Goal: Information Seeking & Learning: Find specific page/section

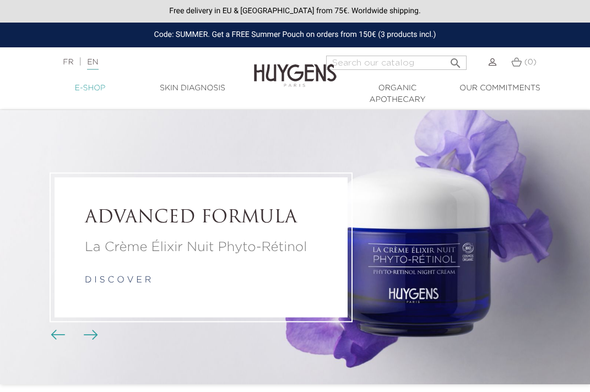
click at [88, 88] on link "  E-Shop" at bounding box center [90, 89] width 102 height 12
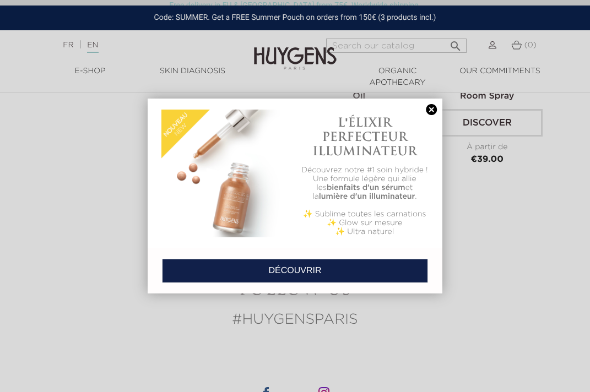
scroll to position [2616, 0]
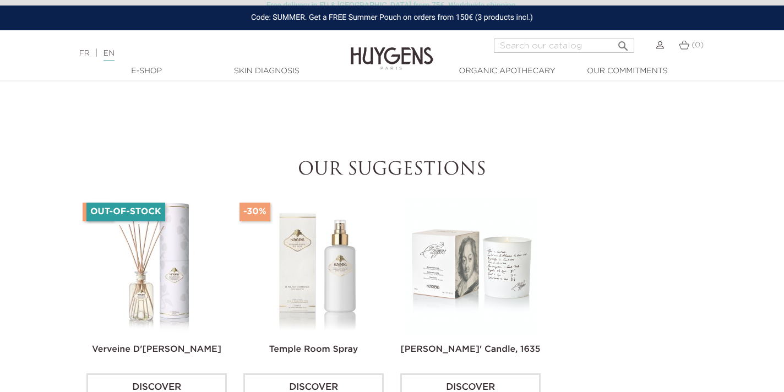
scroll to position [788, 0]
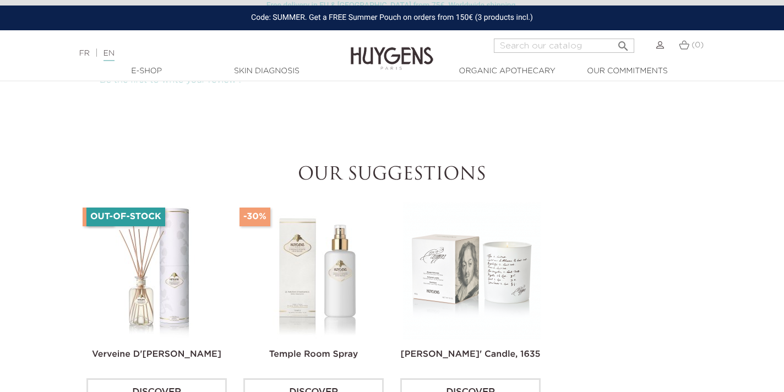
click at [340, 268] on img at bounding box center [315, 271] width 138 height 138
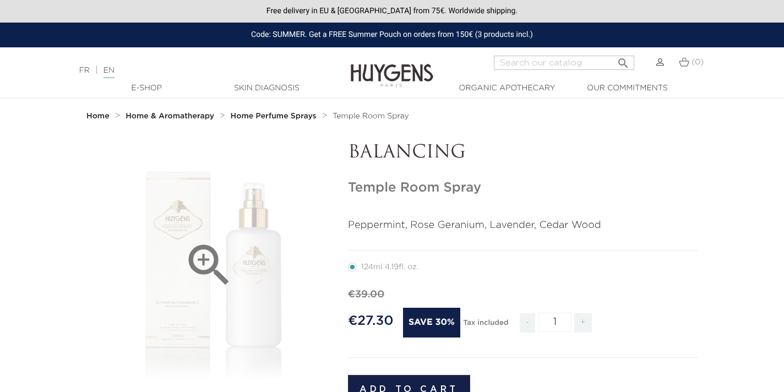
click at [202, 258] on icon "" at bounding box center [209, 265] width 55 height 55
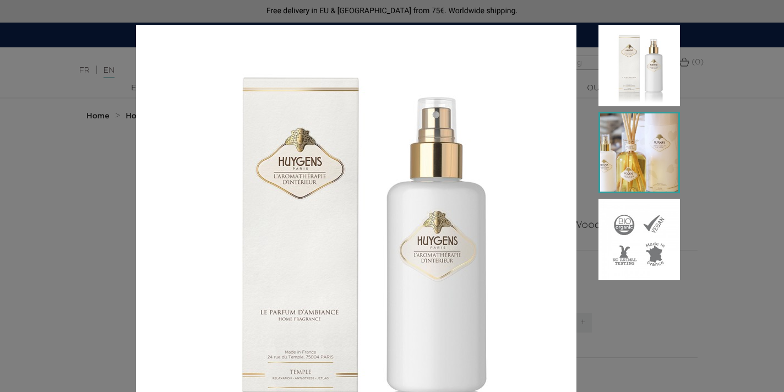
click at [622, 145] on img at bounding box center [640, 153] width 82 height 82
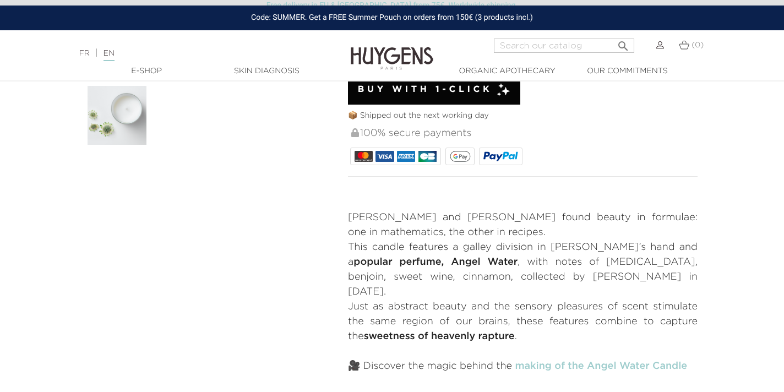
scroll to position [323, 0]
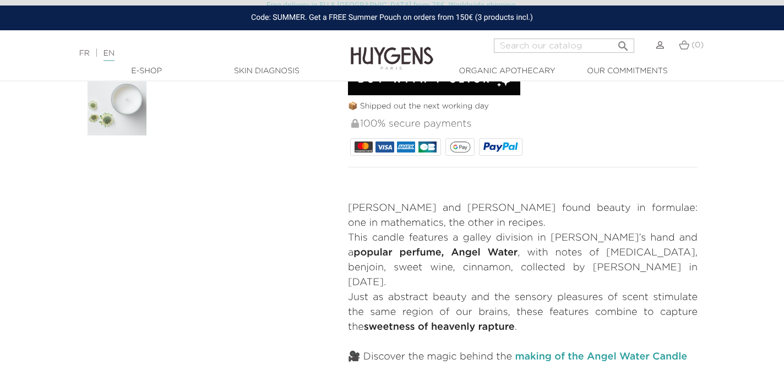
click at [615, 352] on link "making of the Angel Water Candle" at bounding box center [601, 357] width 172 height 10
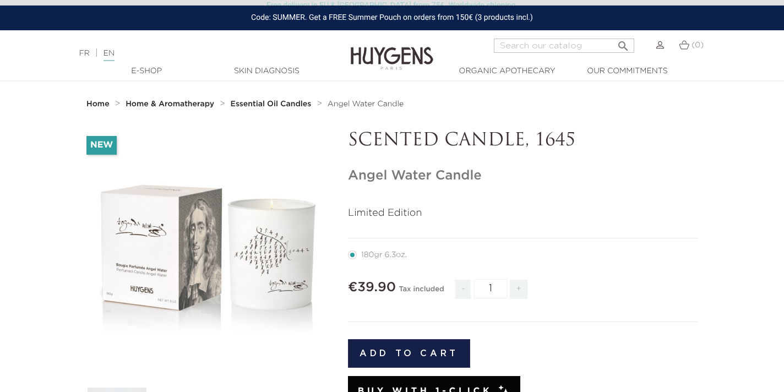
scroll to position [13, 0]
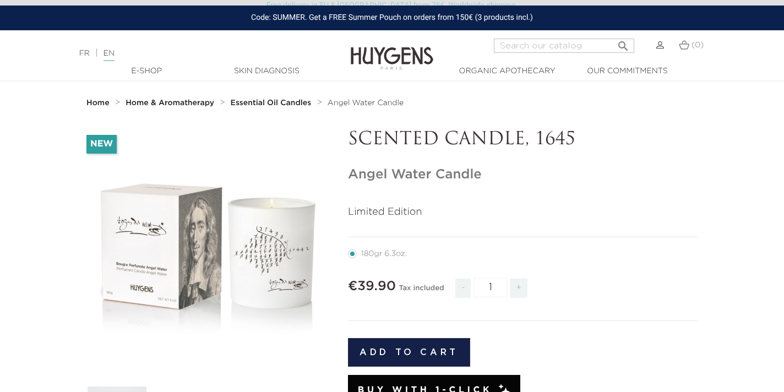
drag, startPoint x: 430, startPoint y: 175, endPoint x: 368, endPoint y: 159, distance: 63.6
copy h1 "Angel Water"
click at [97, 104] on strong "Home" at bounding box center [97, 103] width 23 height 8
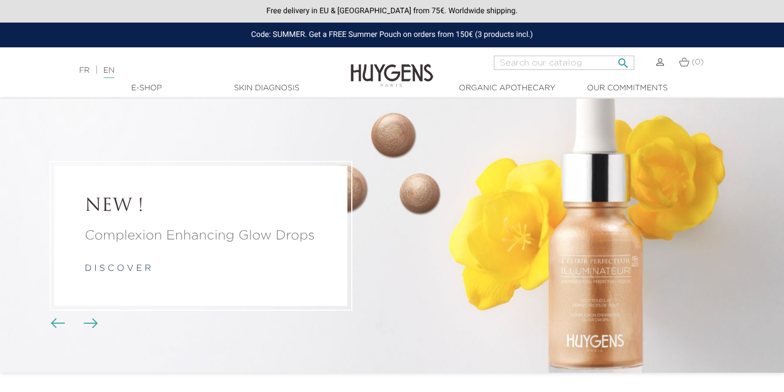
click at [518, 61] on input "Search" at bounding box center [564, 63] width 140 height 14
paste input "Angel Water"
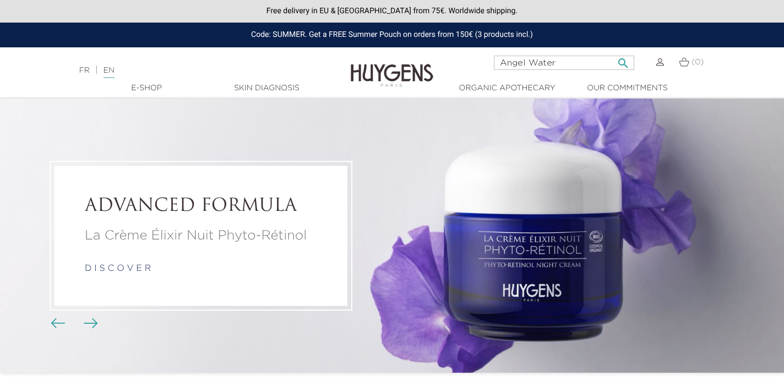
type input "Angel Water"
click at [621, 62] on icon "" at bounding box center [623, 59] width 13 height 13
